Goal: Task Accomplishment & Management: Complete application form

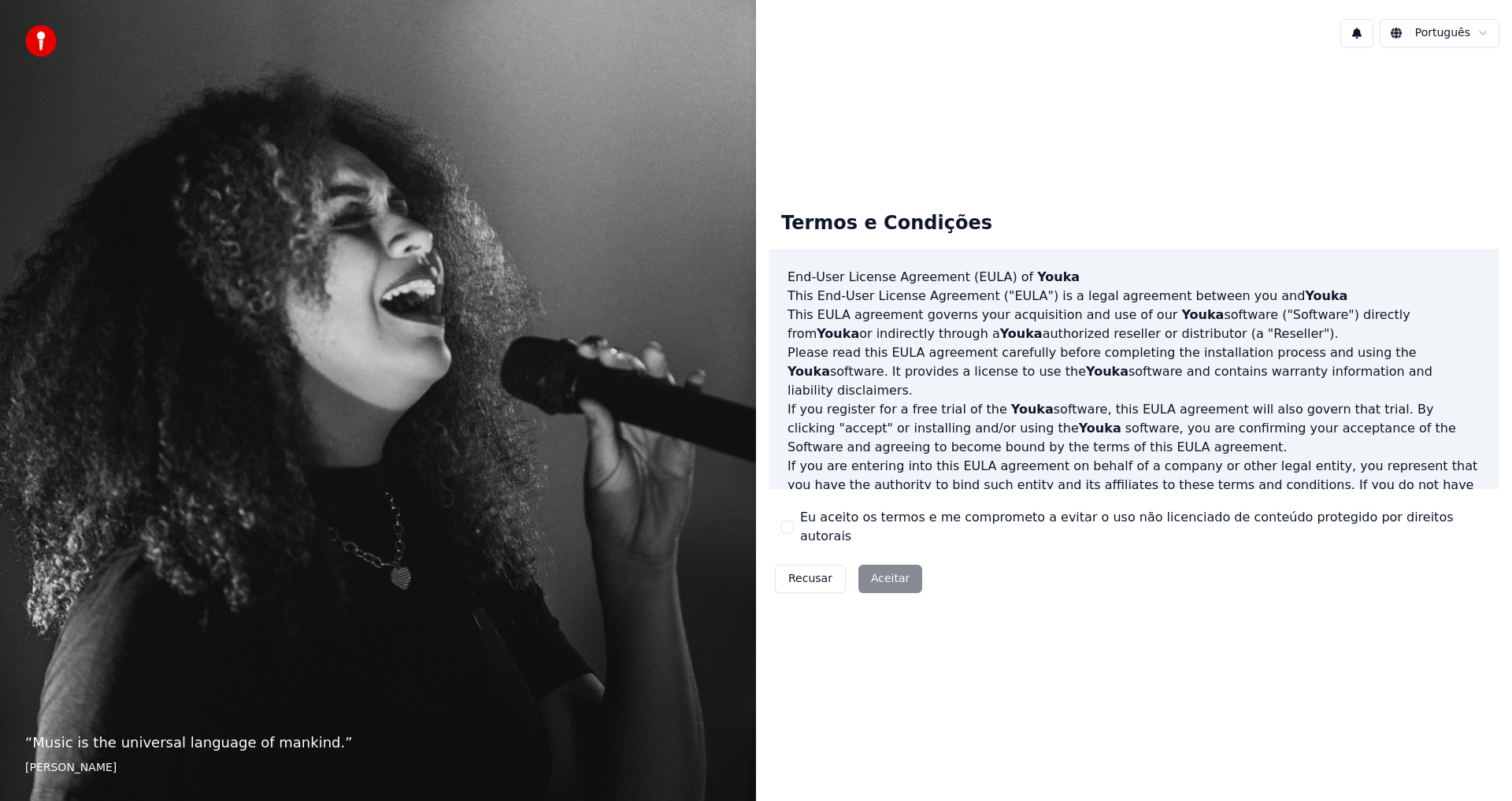
click at [786, 528] on button "Eu aceito os termos e me comprometo a evitar o uso não licenciado de conteúdo p…" at bounding box center [787, 526] width 12 height 12
click at [894, 573] on button "Aceitar" at bounding box center [890, 578] width 64 height 28
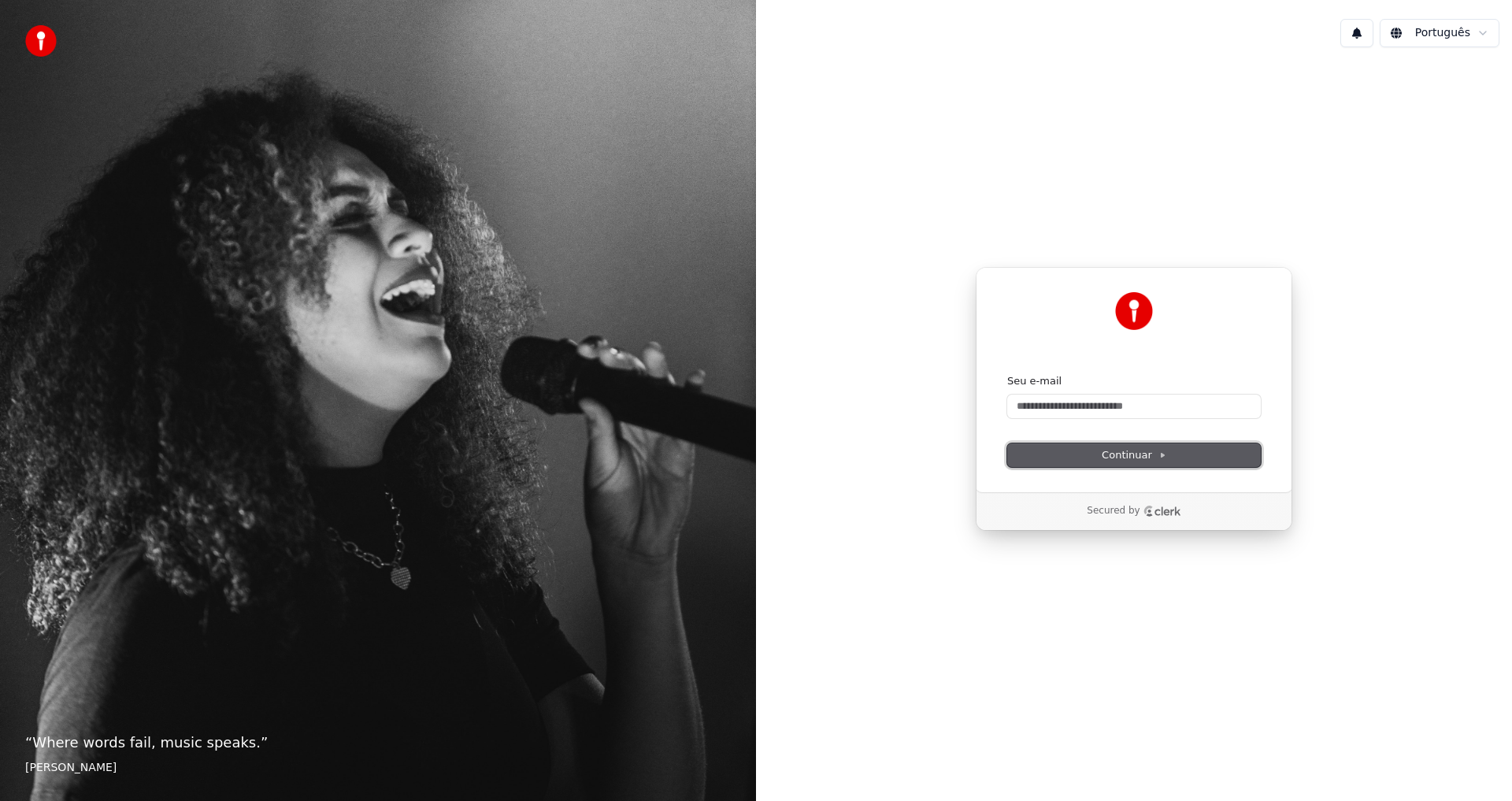
click at [1078, 453] on button "Continuar" at bounding box center [1134, 455] width 253 height 24
click at [1024, 399] on input "Seu e-mail" at bounding box center [1134, 406] width 253 height 24
click at [1145, 453] on span "Continuar" at bounding box center [1134, 454] width 65 height 14
type input "**********"
